Goal: Browse casually: Explore the website without a specific task or goal

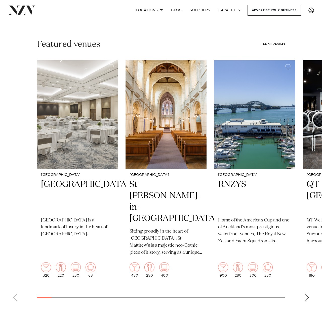
scroll to position [138, 0]
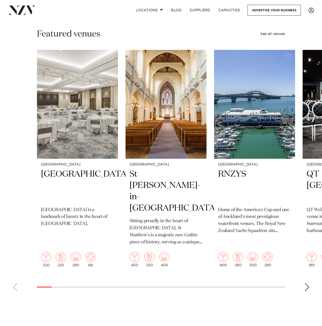
click at [307, 283] on div "Next slide" at bounding box center [307, 287] width 5 height 8
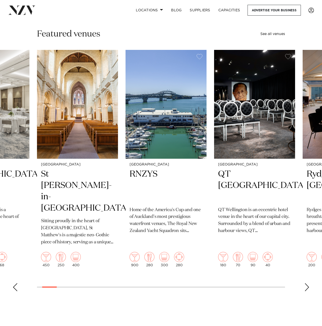
click at [307, 283] on div "Next slide" at bounding box center [307, 287] width 5 height 8
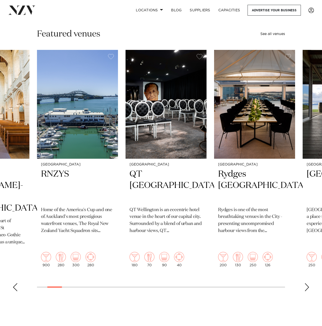
click at [307, 283] on div "Next slide" at bounding box center [307, 287] width 5 height 8
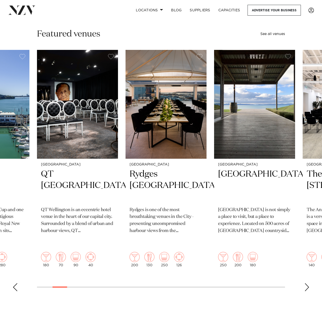
click at [307, 283] on div "Next slide" at bounding box center [307, 287] width 5 height 8
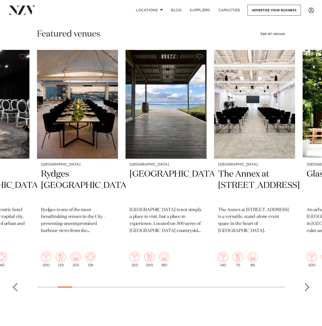
click at [307, 283] on div "Next slide" at bounding box center [307, 287] width 5 height 8
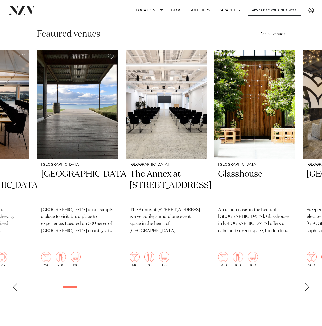
click at [307, 283] on div "Next slide" at bounding box center [307, 287] width 5 height 8
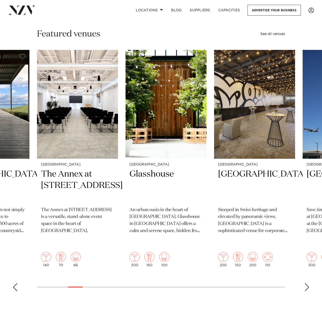
click at [307, 283] on div "Next slide" at bounding box center [307, 287] width 5 height 8
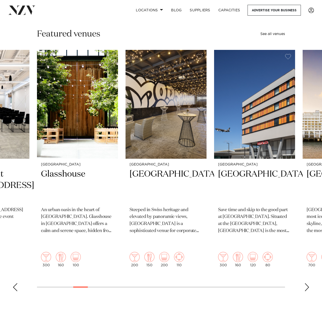
click at [307, 283] on div "Next slide" at bounding box center [307, 287] width 5 height 8
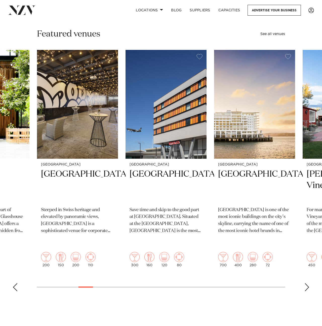
click at [307, 283] on div "Next slide" at bounding box center [307, 287] width 5 height 8
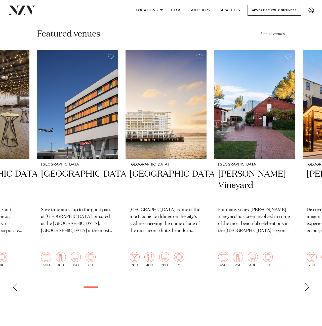
click at [307, 283] on div "Next slide" at bounding box center [307, 287] width 5 height 8
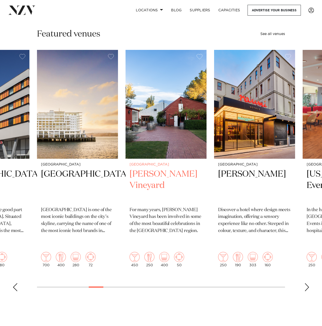
scroll to position [137, 0]
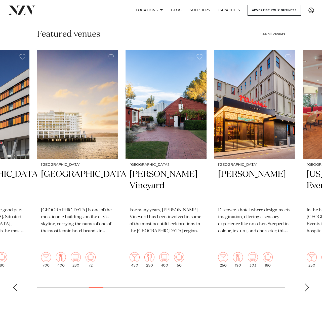
click at [304, 278] on swiper-container "[GEOGRAPHIC_DATA] [GEOGRAPHIC_DATA] [GEOGRAPHIC_DATA] is a landmark of luxury i…" at bounding box center [161, 172] width 322 height 245
